Goal: Transaction & Acquisition: Purchase product/service

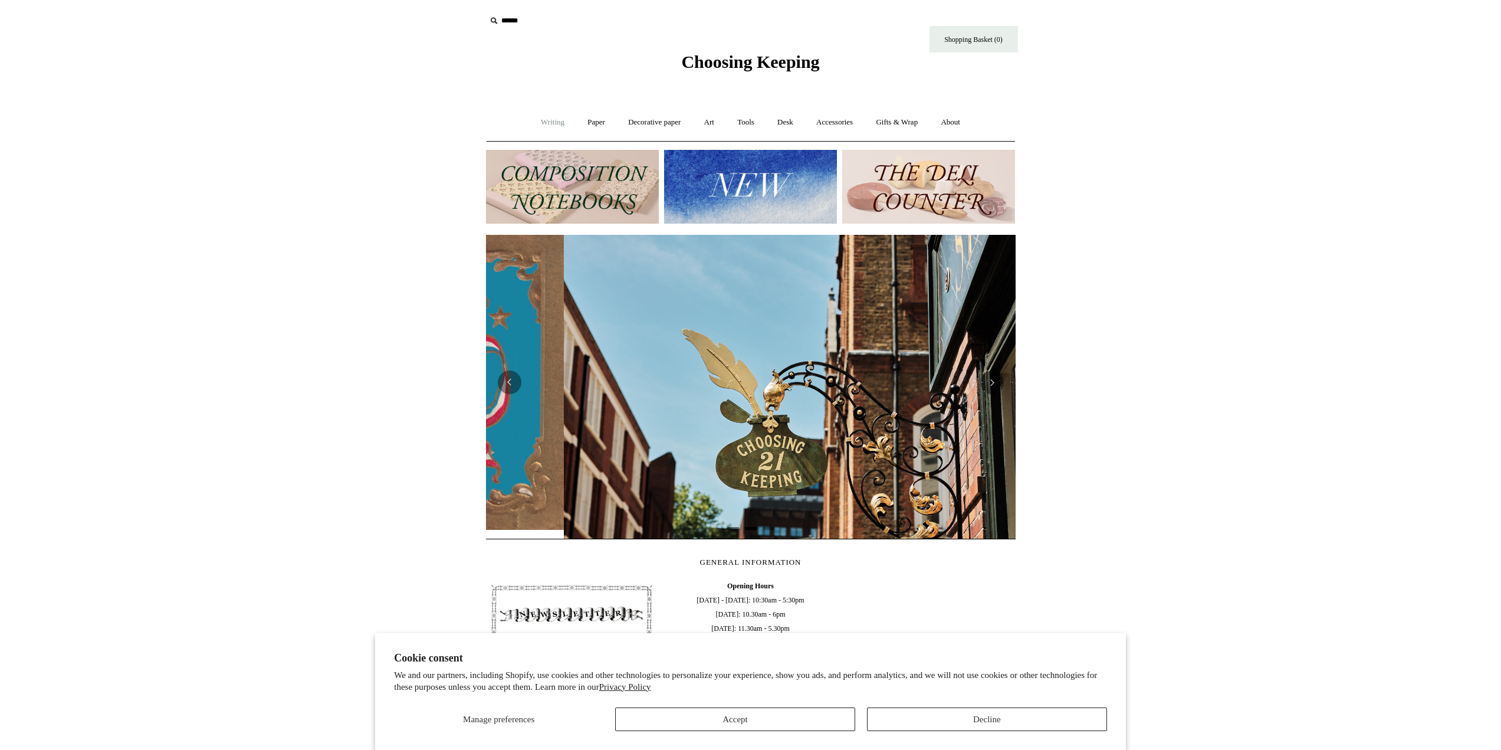
scroll to position [0, 530]
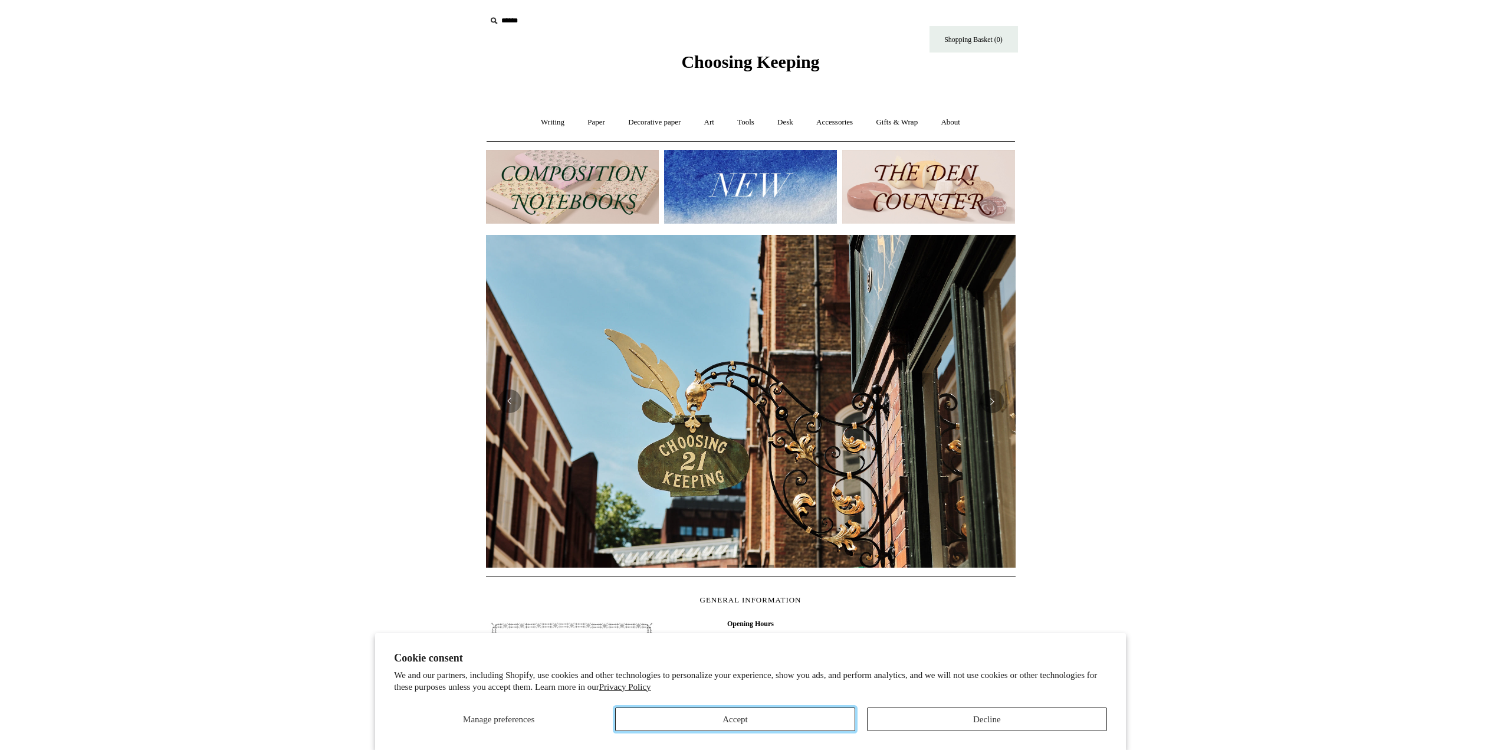
click at [826, 720] on button "Accept" at bounding box center [735, 719] width 240 height 24
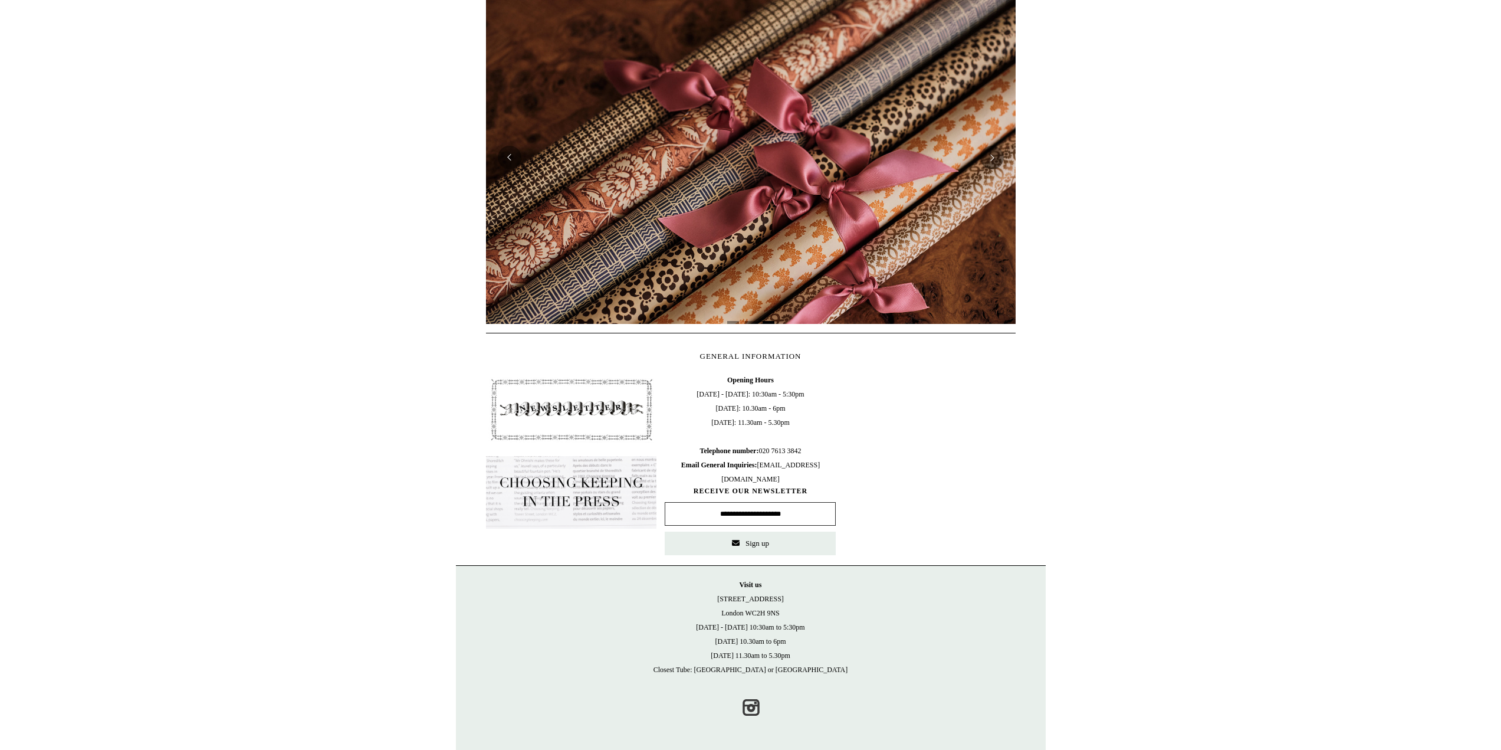
scroll to position [0, 0]
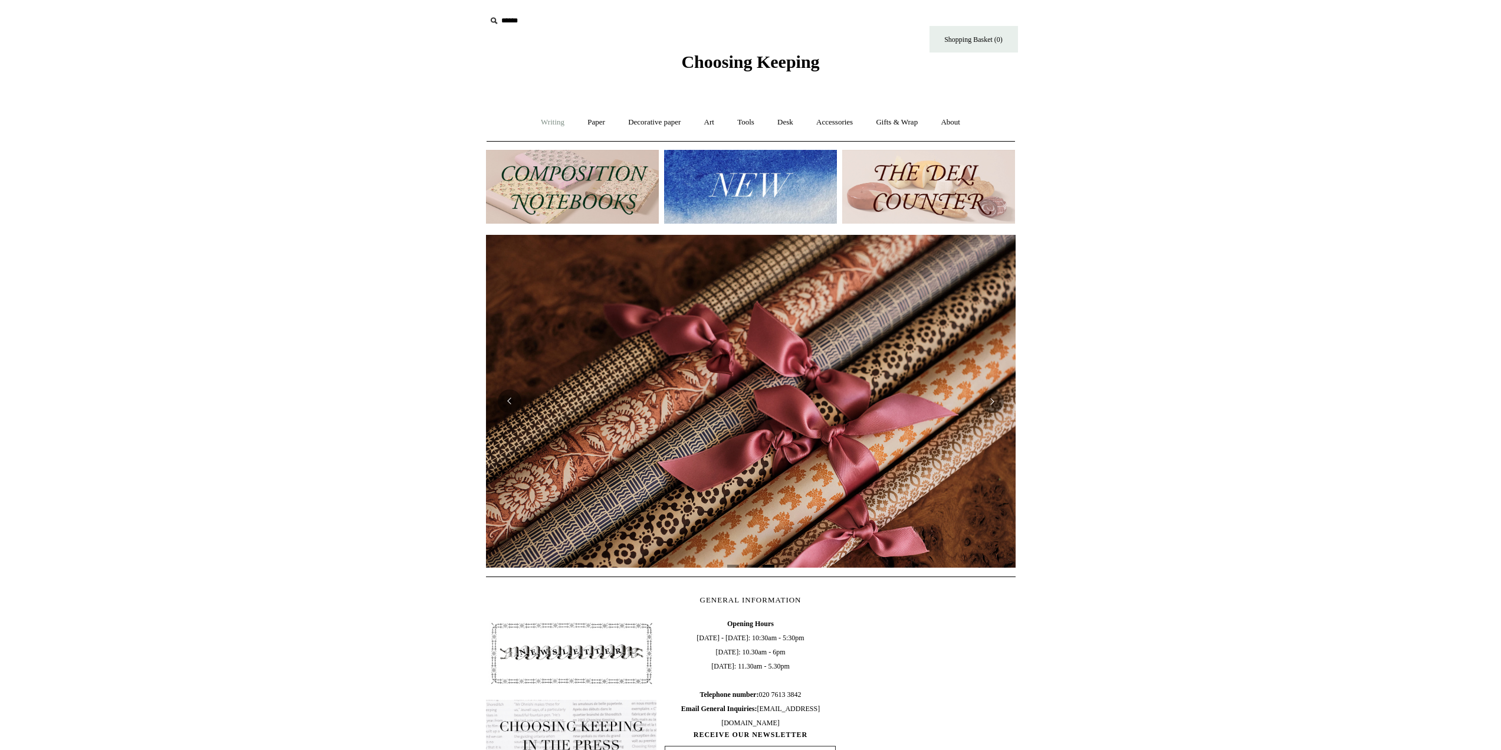
click at [555, 120] on link "Writing +" at bounding box center [552, 122] width 45 height 31
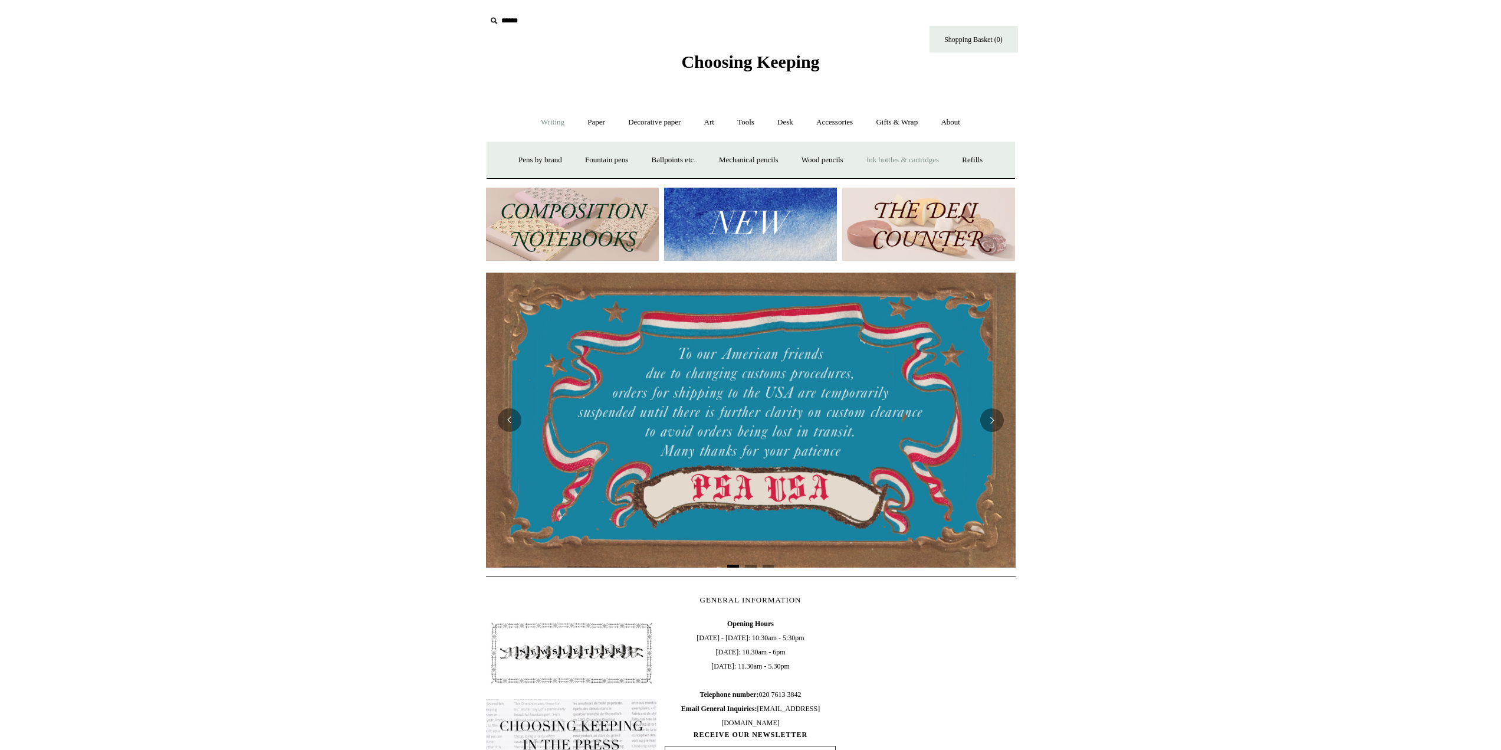
click at [882, 155] on link "Ink bottles & cartridges +" at bounding box center [903, 160] width 94 height 31
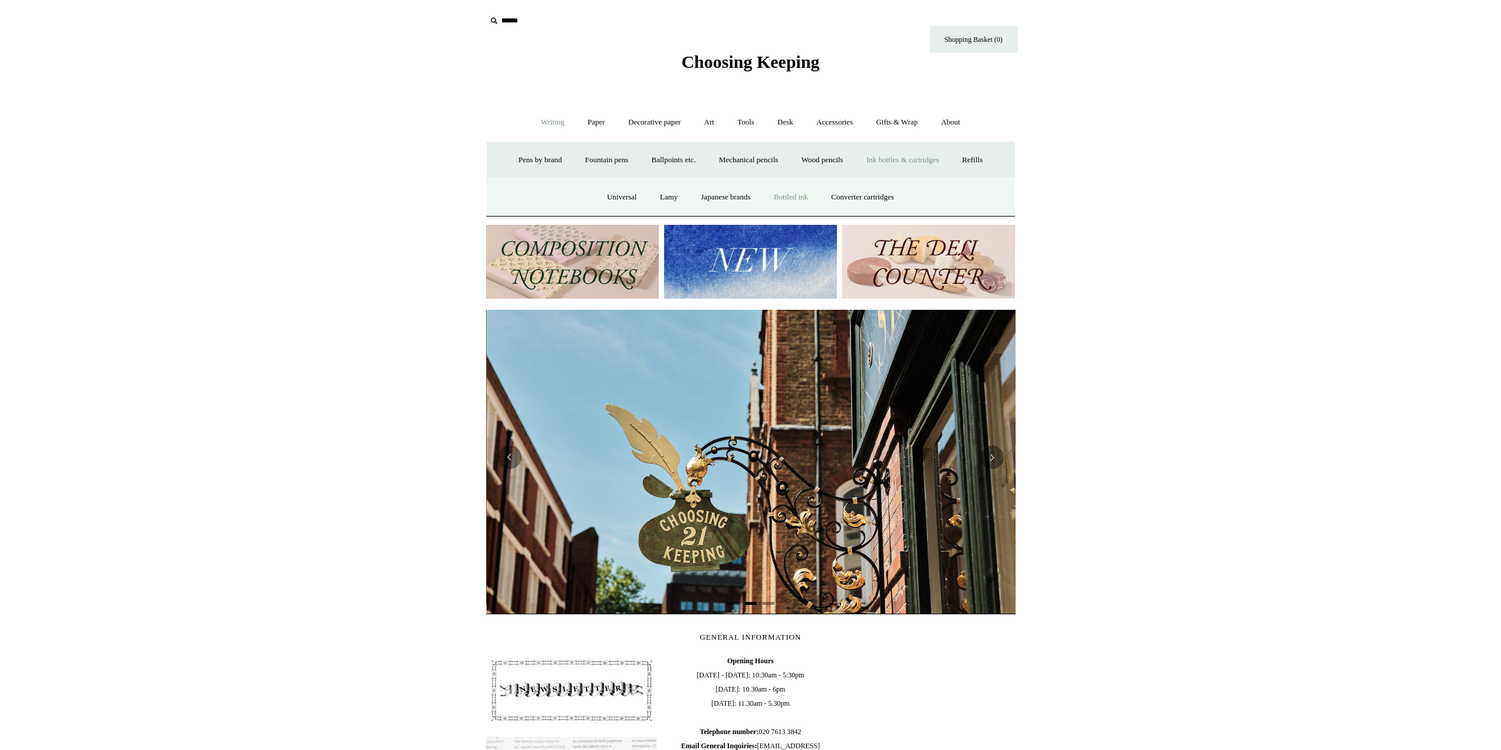
scroll to position [0, 530]
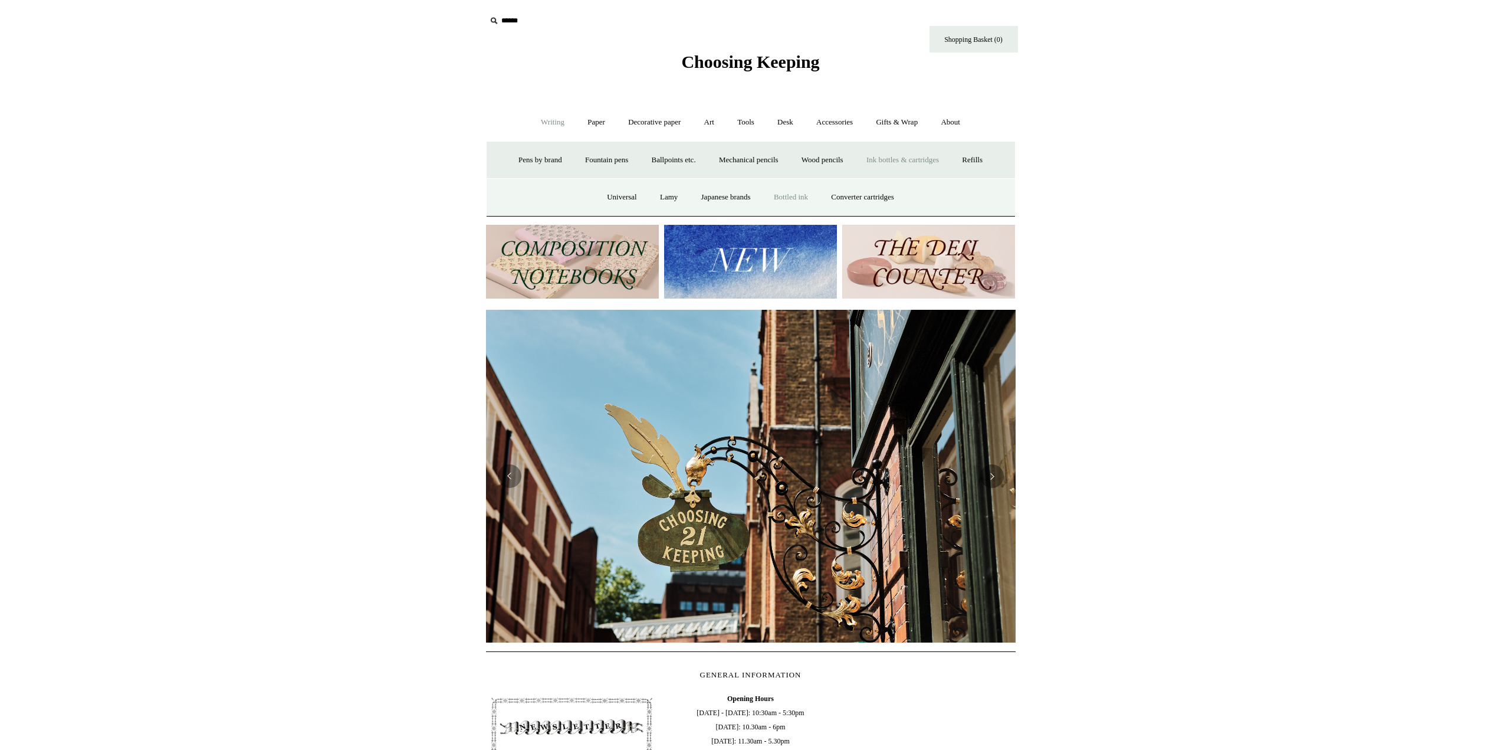
click at [776, 195] on link "Bottled ink" at bounding box center [790, 197] width 55 height 31
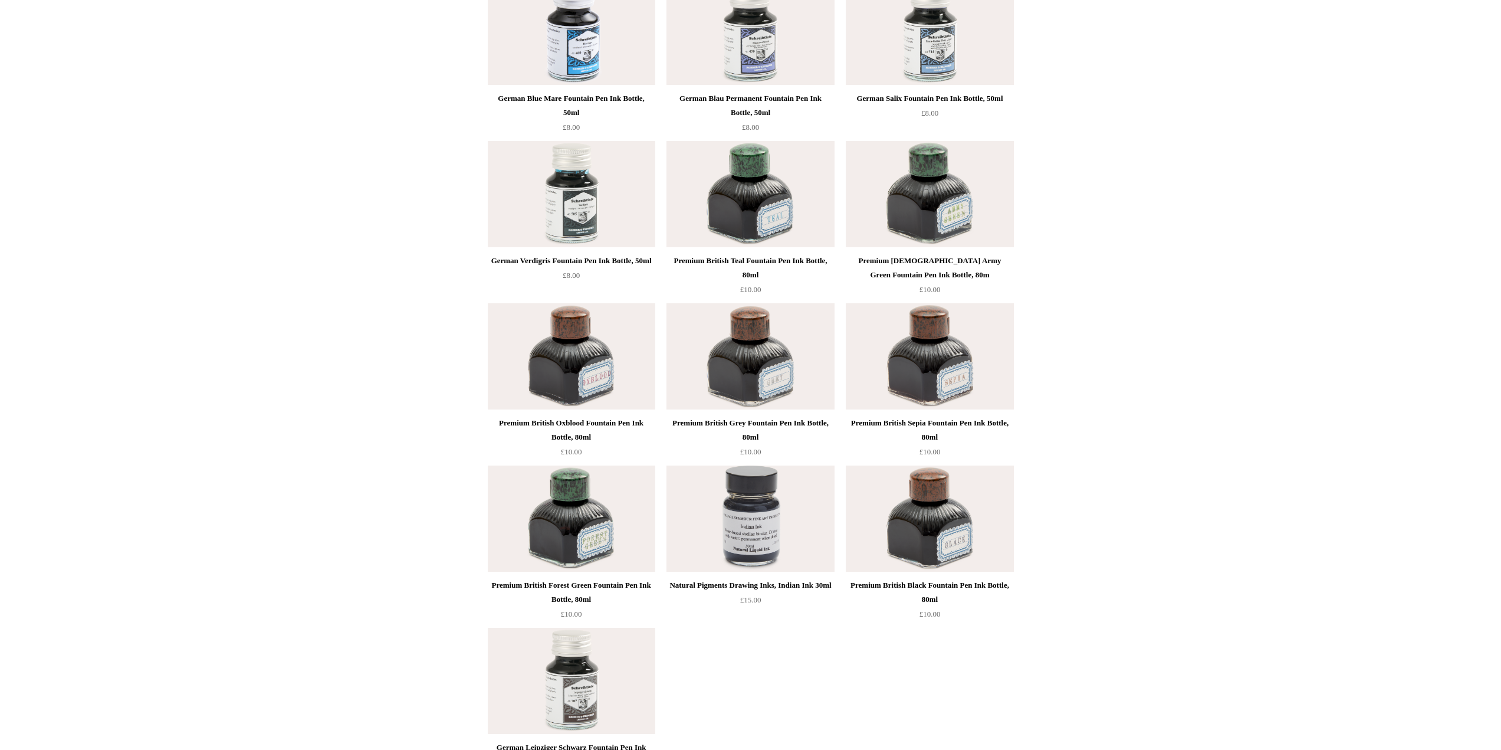
scroll to position [4306, 0]
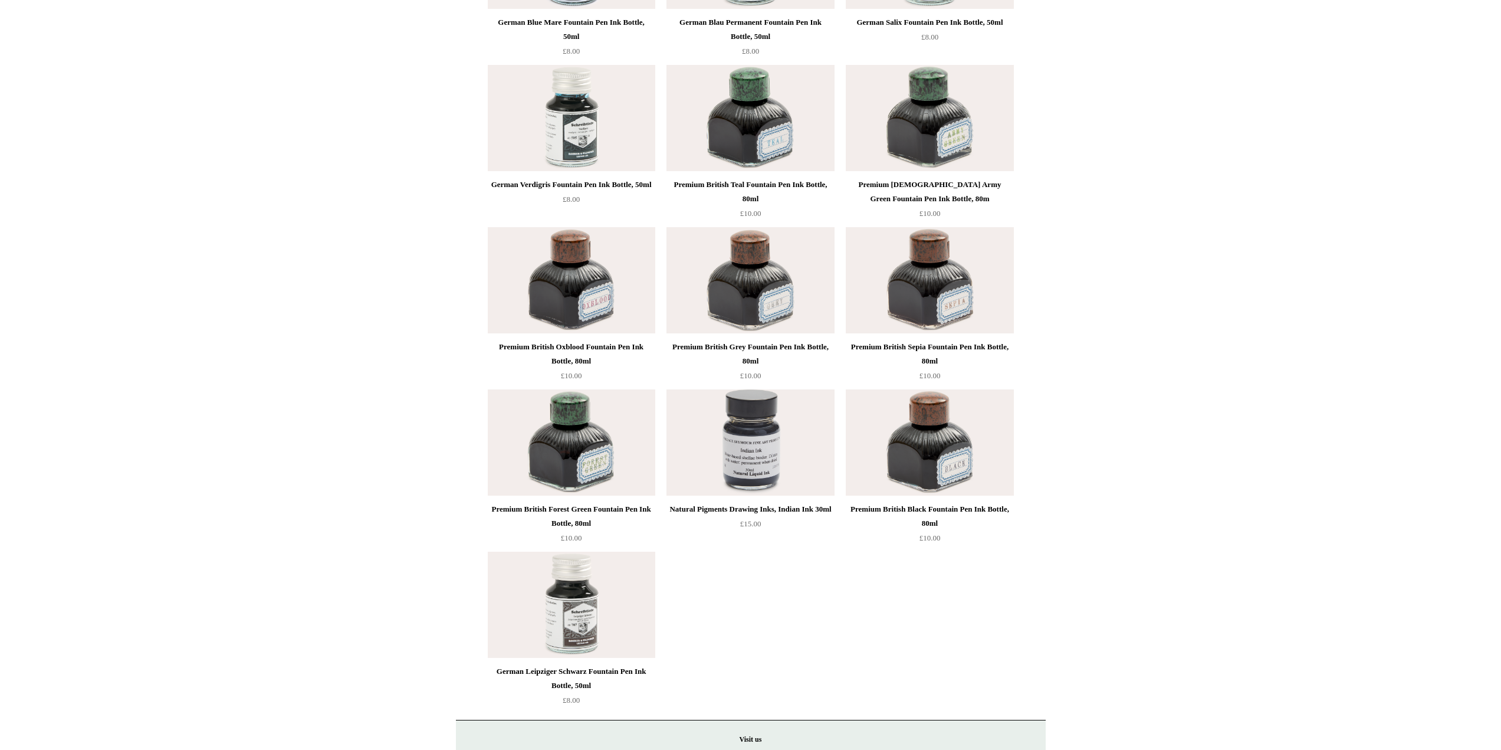
click at [723, 276] on img at bounding box center [751, 280] width 168 height 106
click at [564, 419] on img at bounding box center [572, 442] width 168 height 106
